Goal: Check status: Check status

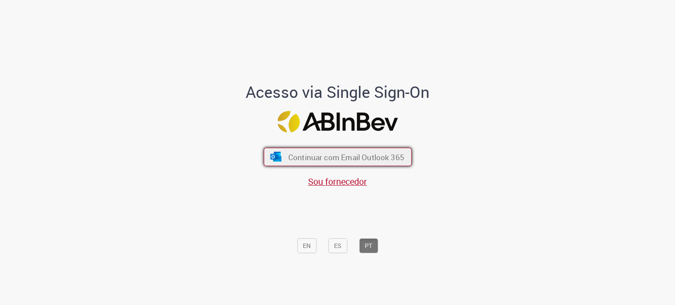
click at [286, 163] on button "Continuar com Email Outlook 365" at bounding box center [338, 157] width 148 height 18
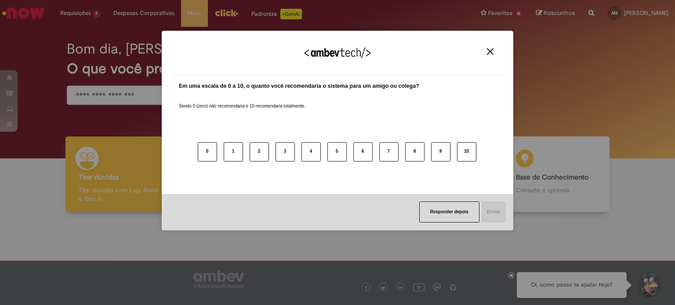
click at [489, 54] on img "Close" at bounding box center [490, 51] width 7 height 7
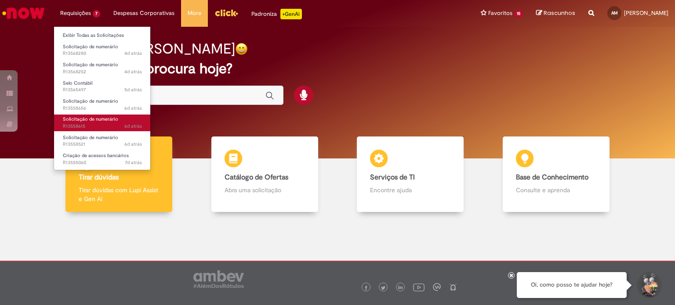
click at [87, 124] on span "6d atrás 6 dias atrás R13558615" at bounding box center [102, 126] width 79 height 7
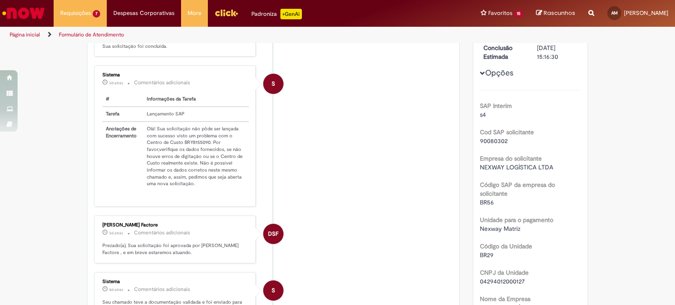
scroll to position [132, 0]
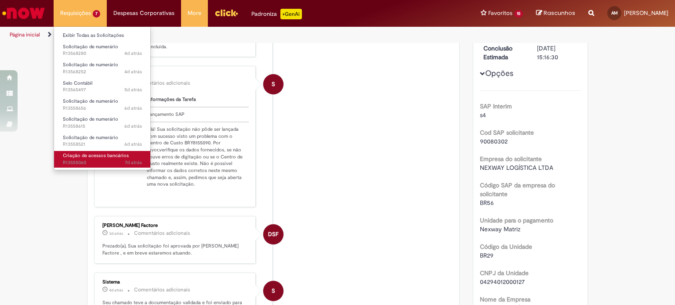
click at [97, 156] on span "Criação de acessos bancários" at bounding box center [96, 155] width 66 height 7
click at [98, 156] on span "Criação de acessos bancários" at bounding box center [96, 155] width 66 height 7
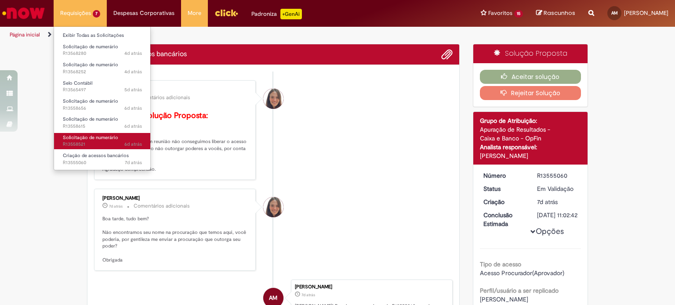
click at [113, 141] on span "6d atrás 6 dias atrás R13558521" at bounding box center [102, 144] width 79 height 7
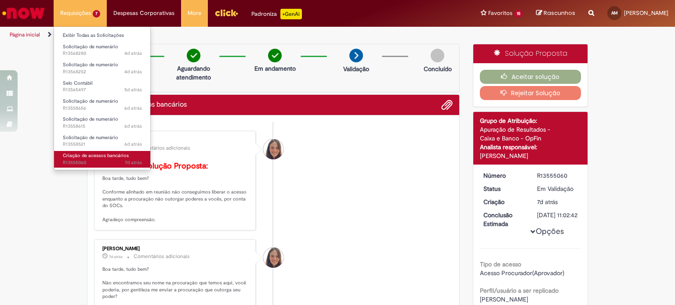
click at [102, 161] on span "7d atrás 7 dias atrás R13555060" at bounding box center [102, 162] width 79 height 7
click at [110, 159] on span "7d atrás 7 dias atrás R13555060" at bounding box center [102, 162] width 79 height 7
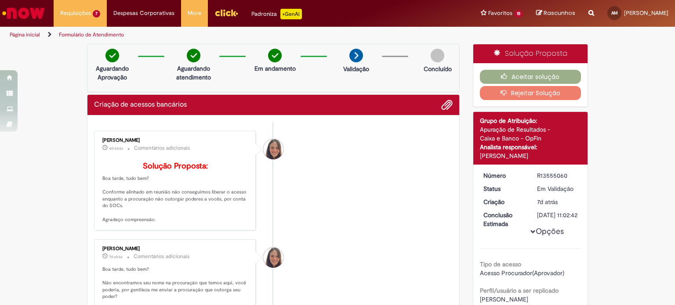
click at [369, 171] on li "Rafaela Pinto De Souza 4d atrás 4 dias atrás Comentários adicionais Solução Pro…" at bounding box center [273, 181] width 358 height 100
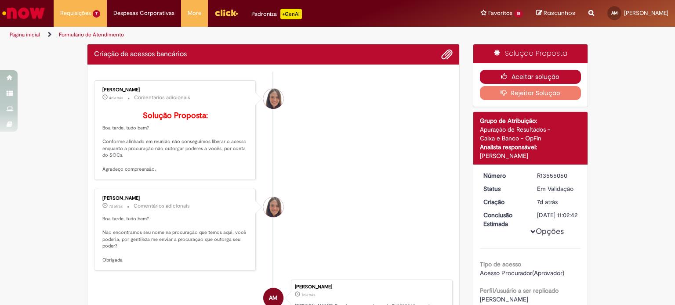
click at [501, 73] on icon "button" at bounding box center [506, 76] width 11 height 6
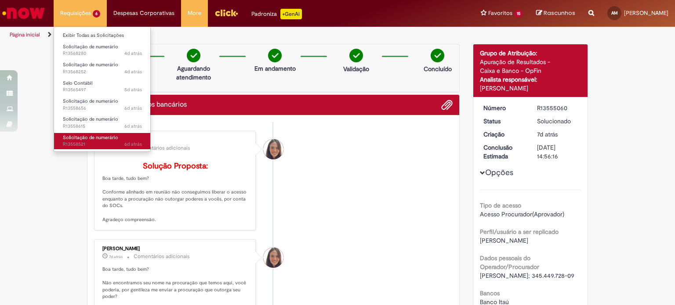
click at [84, 137] on span "Solicitação de numerário" at bounding box center [90, 137] width 55 height 7
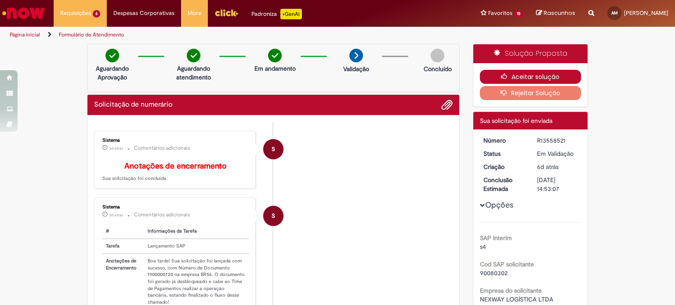
drag, startPoint x: 501, startPoint y: 72, endPoint x: 340, endPoint y: 210, distance: 211.5
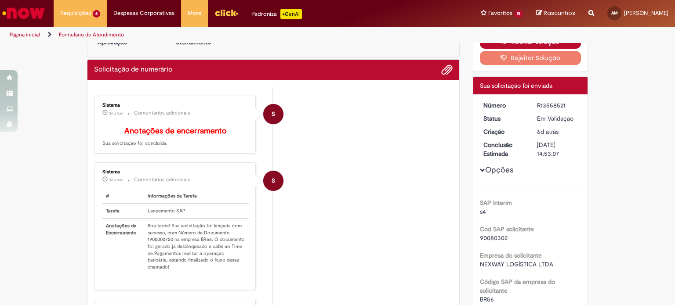
scroll to position [88, 0]
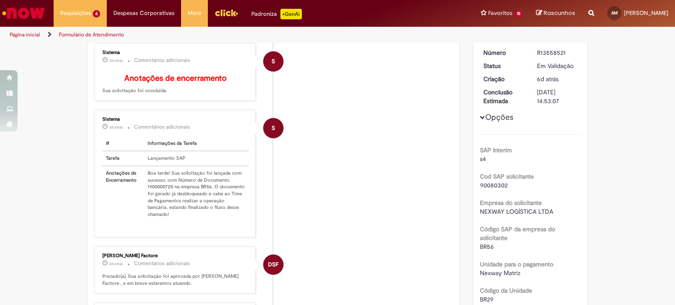
click at [153, 193] on td "Boa tarde! Sua solicitação foi lançada com sucesso, com Número de Documento 190…" at bounding box center [196, 194] width 105 height 56
copy td "1900000720"
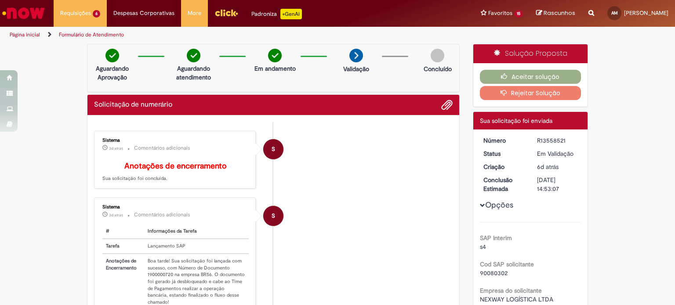
click at [555, 137] on div "R13558521" at bounding box center [557, 140] width 41 height 9
copy div "R13558521"
click at [162, 282] on td "Boa tarde! Sua solicitação foi lançada com sucesso, com Número de Documento 190…" at bounding box center [196, 282] width 105 height 56
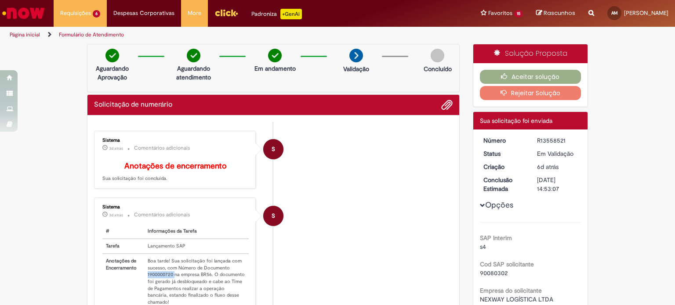
copy td "1900000720"
click at [490, 71] on button "Aceitar solução" at bounding box center [530, 77] width 101 height 14
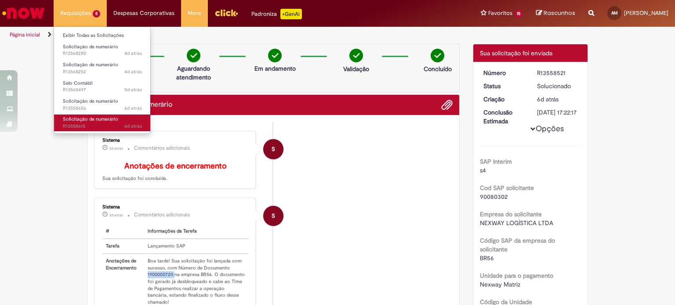
click at [95, 123] on span "6d atrás 6 dias atrás R13558615" at bounding box center [102, 126] width 79 height 7
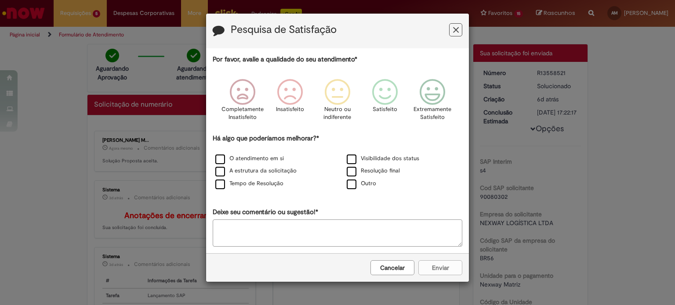
click at [457, 30] on icon "Feedback" at bounding box center [456, 29] width 6 height 9
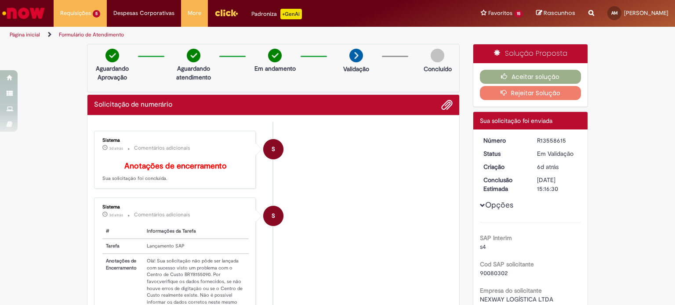
click at [552, 137] on div "R13558615" at bounding box center [557, 140] width 41 height 9
copy div "R13558615"
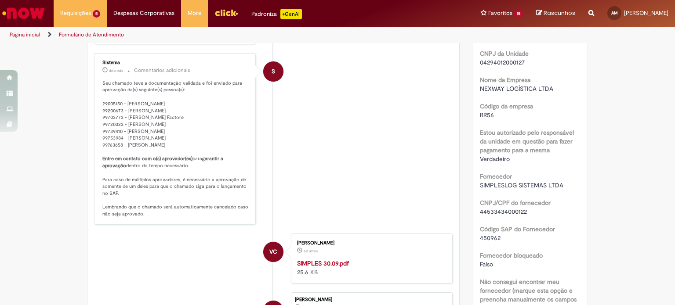
scroll to position [88, 0]
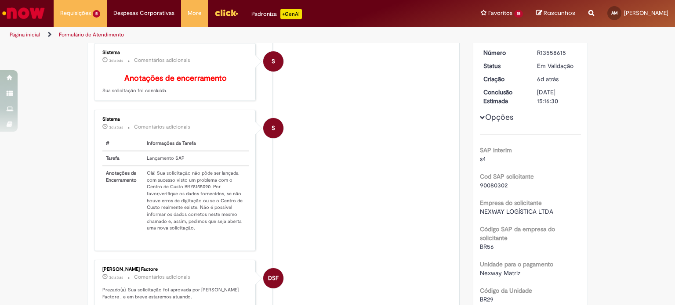
click at [195, 191] on td "Olá! Sua solicitação não pôde ser lançada com sucesso visto um problema com o C…" at bounding box center [195, 200] width 105 height 69
click at [195, 190] on td "Olá! Sua solicitação não pôde ser lançada com sucesso visto um problema com o C…" at bounding box center [195, 200] width 105 height 69
copy td "BRY8155090"
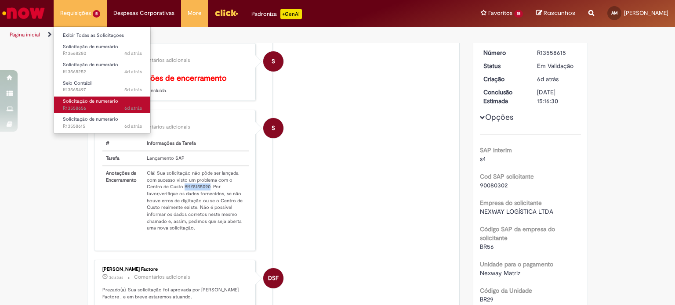
click at [93, 110] on span "6d atrás 6 dias atrás R13558656" at bounding box center [102, 108] width 79 height 7
click at [80, 105] on span "6d atrás 6 dias atrás R13558656" at bounding box center [102, 108] width 79 height 7
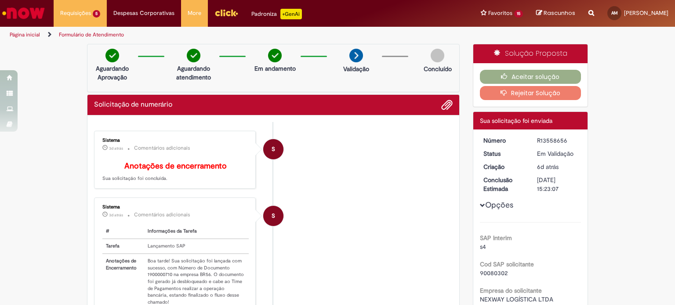
click at [550, 138] on div "R13558656" at bounding box center [557, 140] width 41 height 9
copy div "R13558656"
click at [154, 282] on td "Boa tarde! Sua solicitação foi lançada com sucesso, com Número de Documento 190…" at bounding box center [196, 282] width 105 height 56
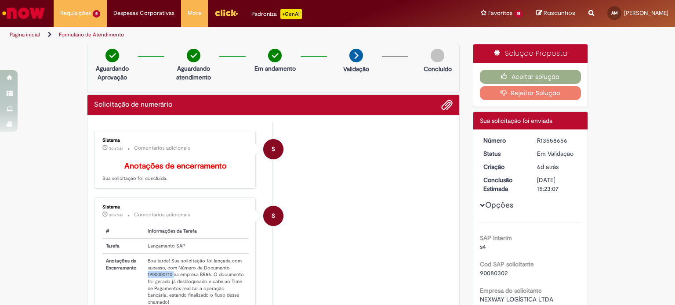
copy td "1900000710"
click at [493, 73] on button "Aceitar solução" at bounding box center [530, 77] width 101 height 14
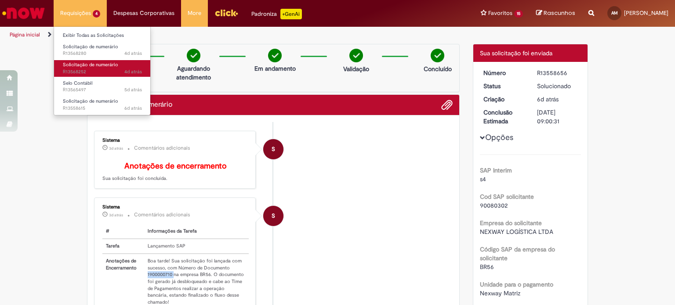
click at [86, 64] on span "Solicitação de numerário" at bounding box center [90, 64] width 55 height 7
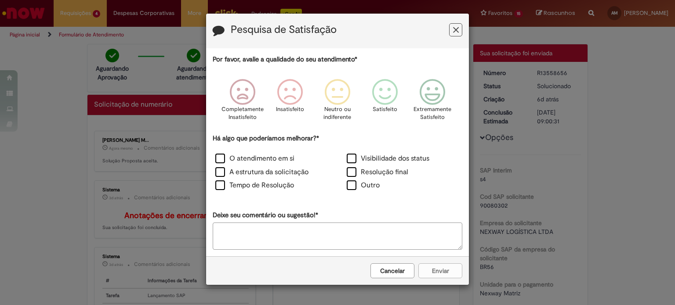
drag, startPoint x: 455, startPoint y: 33, endPoint x: 448, endPoint y: 30, distance: 7.9
click at [454, 31] on icon "Feedback" at bounding box center [456, 29] width 6 height 9
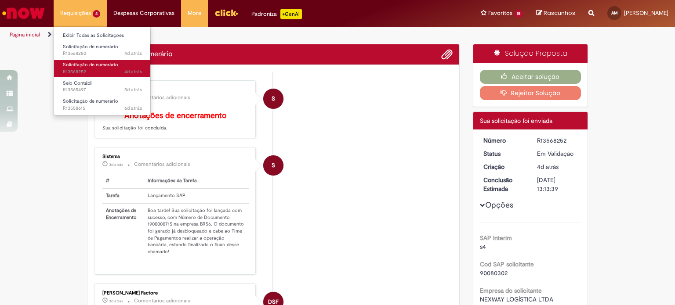
click at [88, 69] on span "4d atrás 4 dias atrás R13568252" at bounding box center [102, 72] width 79 height 7
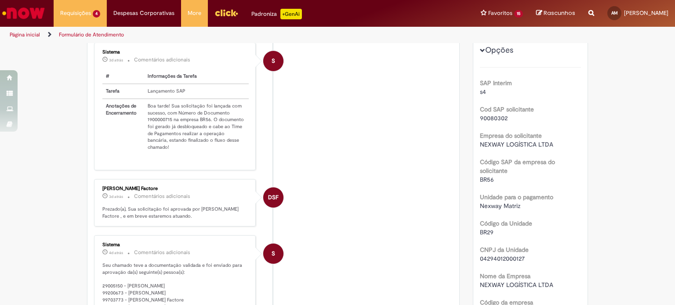
scroll to position [7, 0]
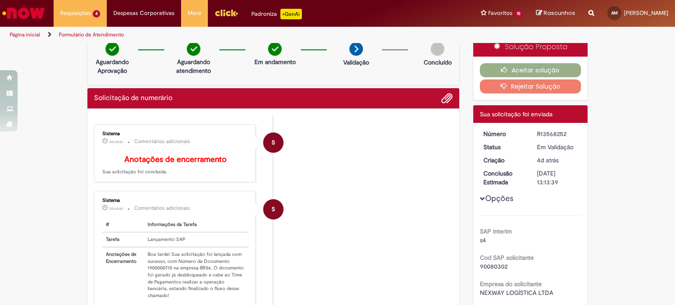
click at [546, 130] on div "R13568252" at bounding box center [557, 134] width 41 height 9
copy div "R13568252"
click at [160, 275] on td "Boa tarde! Sua solicitação foi lançada com sucesso, com Número de Documento 190…" at bounding box center [196, 275] width 105 height 56
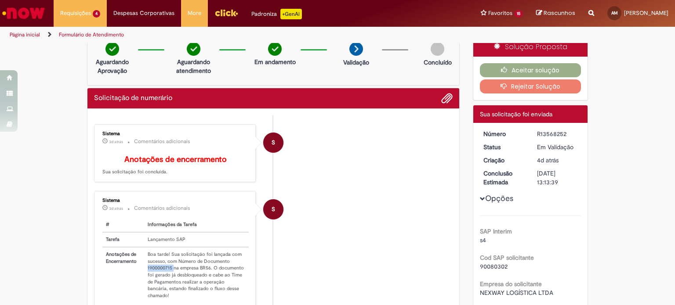
copy td "1900000715"
click at [556, 74] on button "Aceitar solução" at bounding box center [530, 70] width 101 height 14
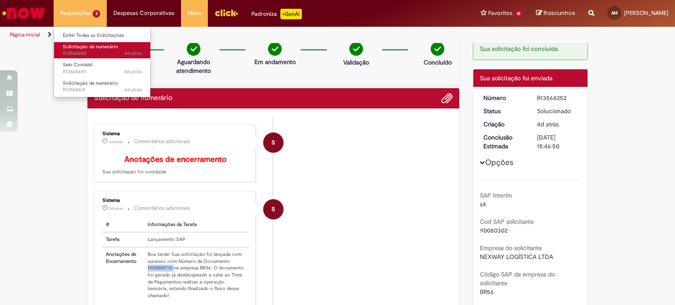
click at [72, 53] on span "4d atrás 4 dias atrás R13568280" at bounding box center [102, 53] width 79 height 7
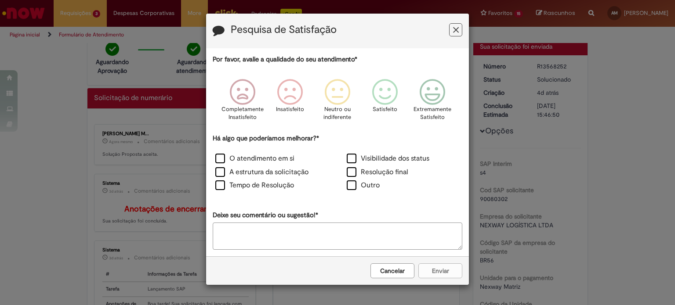
drag, startPoint x: 462, startPoint y: 34, endPoint x: 402, endPoint y: 35, distance: 59.3
click at [461, 34] on button "Feedback" at bounding box center [455, 29] width 13 height 13
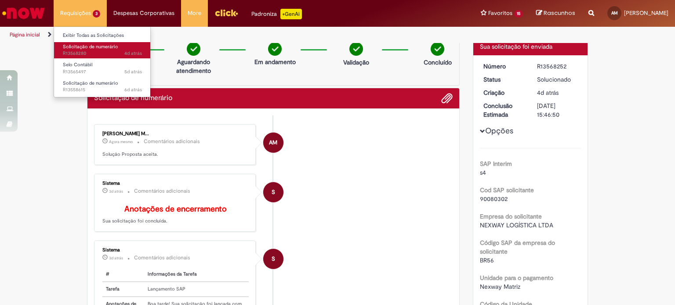
click at [88, 48] on span "Solicitação de numerário" at bounding box center [90, 46] width 55 height 7
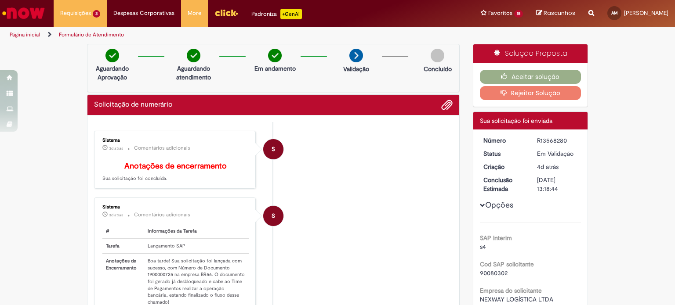
click at [546, 140] on div "R13568280" at bounding box center [557, 140] width 41 height 9
copy div "R13568280"
click at [157, 282] on td "Boa tarde! Sua solicitação foi lançada com sucesso, com Número de Documento 190…" at bounding box center [196, 282] width 105 height 56
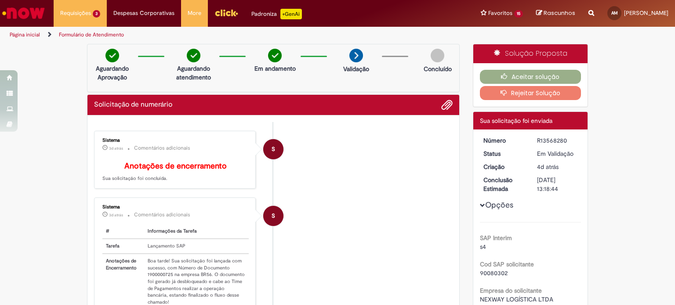
click at [321, 170] on li "S Sistema 3d atrás 3 dias atrás Comentários adicionais Anotações de encerrament…" at bounding box center [273, 160] width 358 height 58
click at [508, 75] on button "Aceitar solução" at bounding box center [530, 77] width 101 height 14
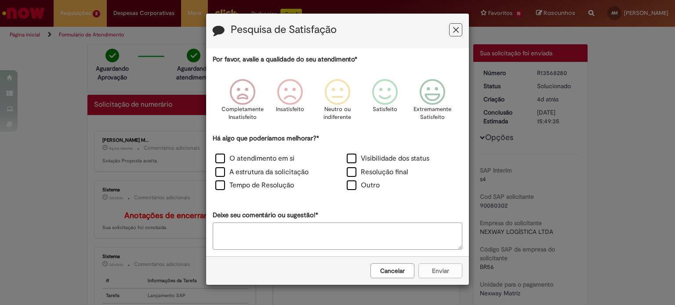
click at [457, 29] on icon "Feedback" at bounding box center [456, 29] width 6 height 9
